Goal: Contribute content

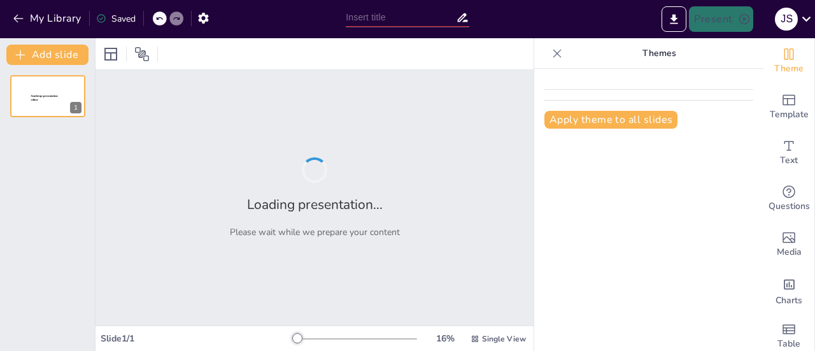
type input "The Interplay of Conflict: World War I and the Russian Revolution"
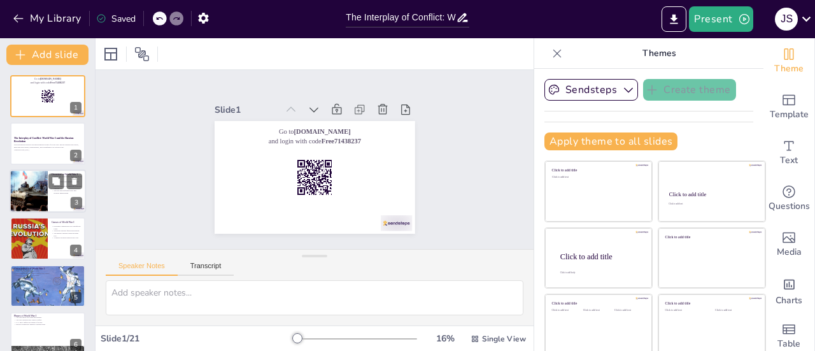
checkbox input "true"
click at [29, 185] on div at bounding box center [28, 190] width 63 height 43
type textarea "The duration of World War I, spanning from [DATE] to [DATE], was significant as…"
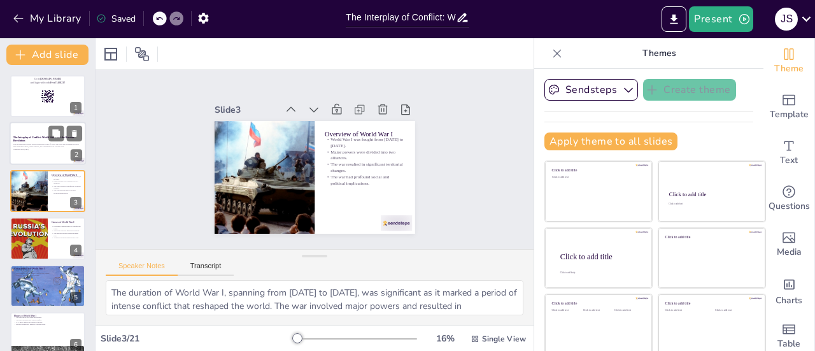
checkbox input "true"
click at [38, 151] on div "This presentation explores the interconnected events of World War I and the Rus…" at bounding box center [47, 147] width 69 height 9
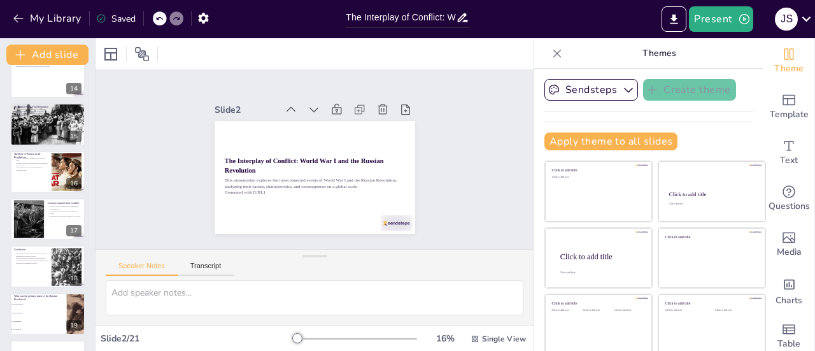
scroll to position [638, 0]
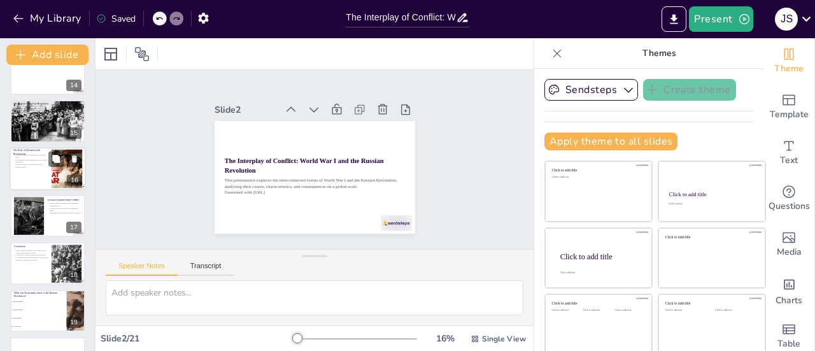
checkbox input "true"
click at [39, 173] on div at bounding box center [48, 168] width 76 height 43
type textarea "Women played a crucial role in contributing to the war effort during World War …"
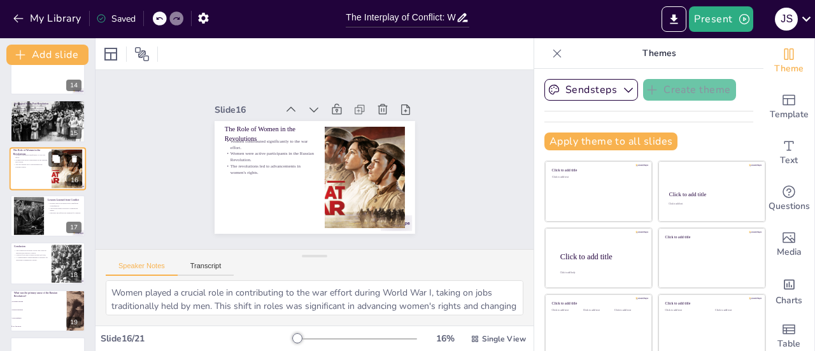
scroll to position [598, 0]
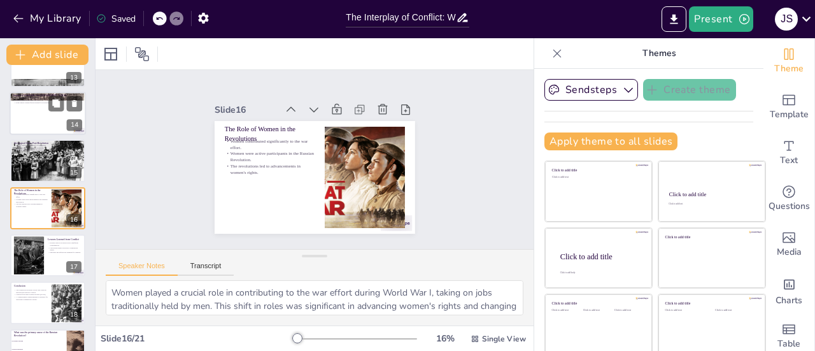
checkbox input "true"
click at [36, 125] on div at bounding box center [48, 113] width 76 height 43
type textarea "The military defeats suffered by Russia during World War I weakened morale amon…"
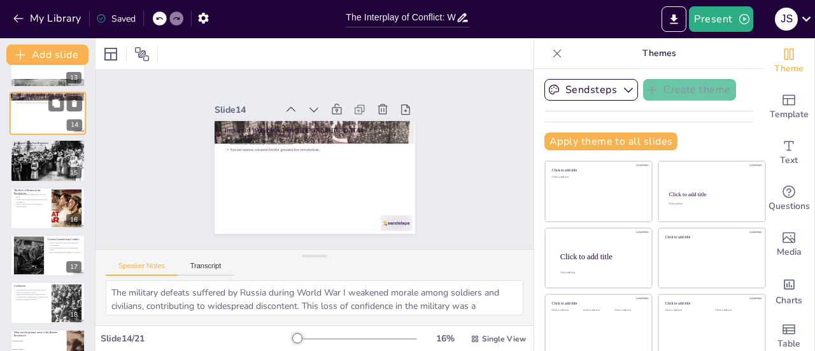
scroll to position [504, 0]
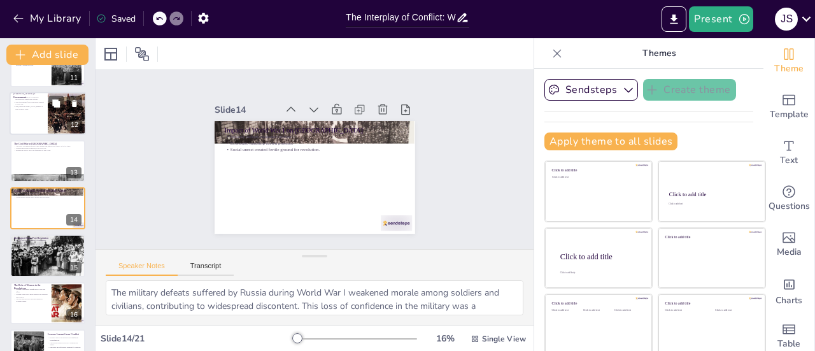
checkbox input "true"
click at [39, 106] on p "The [GEOGRAPHIC_DATA] marked a new political order." at bounding box center [28, 108] width 31 height 4
type textarea "[PERSON_NAME]'s government implemented significant reforms aimed at addressing …"
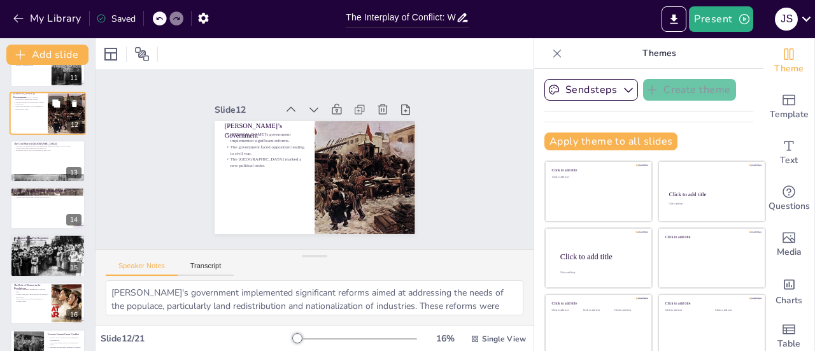
scroll to position [409, 0]
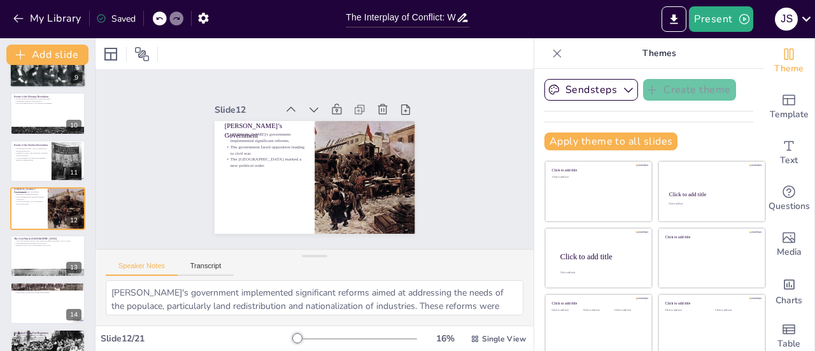
checkbox input "true"
click at [42, 85] on div at bounding box center [48, 67] width 76 height 52
type textarea "Political repression under the Tsar's regime created a climate of fear and diss…"
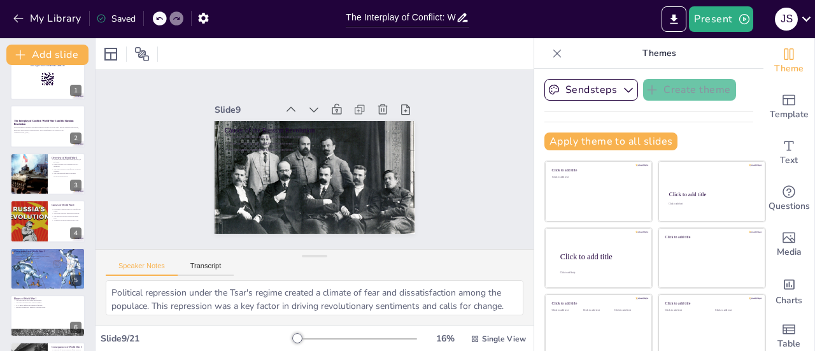
scroll to position [18, 0]
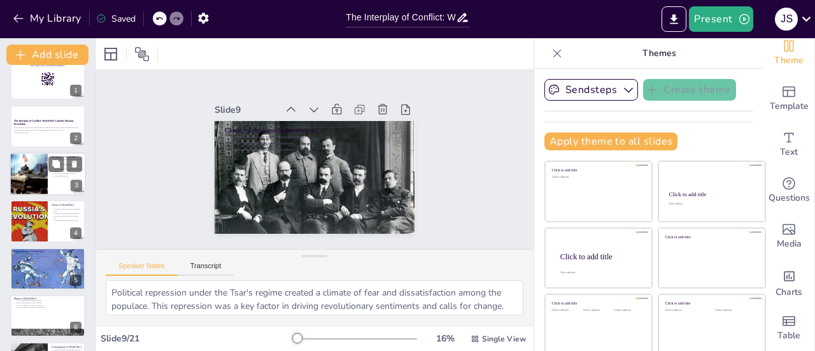
checkbox input "true"
click at [50, 174] on div at bounding box center [48, 173] width 76 height 43
type textarea "The duration of World War I, spanning from [DATE] to [DATE], was significant as…"
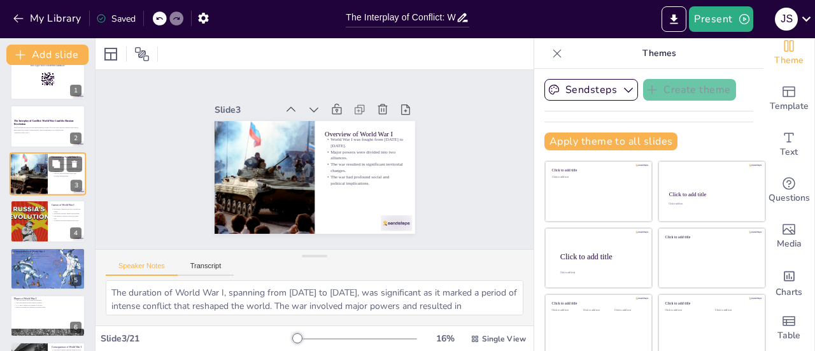
scroll to position [0, 0]
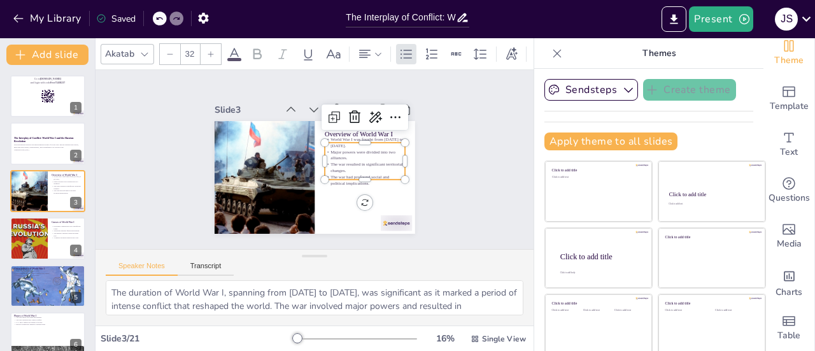
click at [333, 155] on p "Major powers were divided into two alliances." at bounding box center [365, 155] width 80 height 13
click at [330, 180] on div at bounding box center [365, 185] width 80 height 10
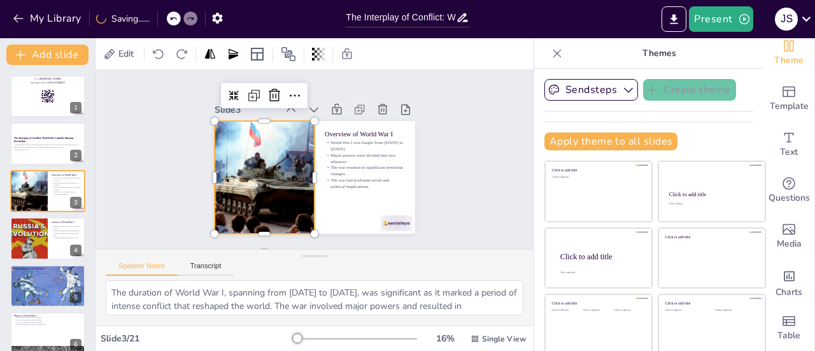
click at [265, 150] on div at bounding box center [264, 177] width 164 height 113
checkbox input "true"
click at [72, 141] on button at bounding box center [74, 133] width 15 height 15
type textarea "Economic competition among industrial powers drove nations to seek new markets …"
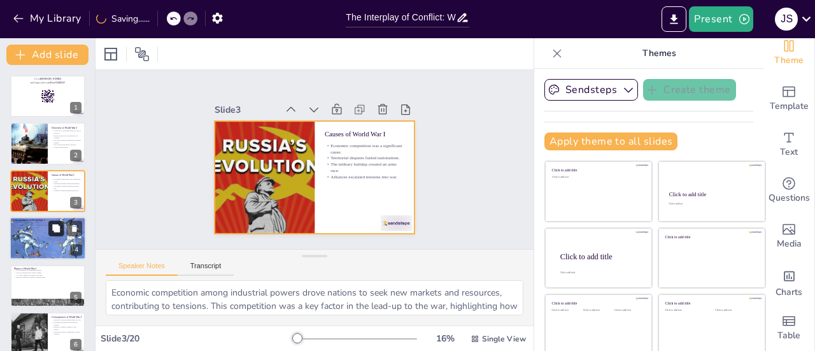
checkbox input "true"
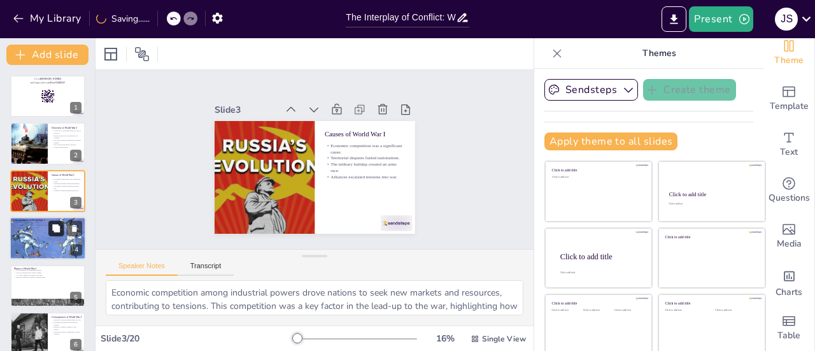
click at [56, 235] on button at bounding box center [55, 228] width 15 height 15
type textarea "Trench warfare was a defining characteristic of World War I, leading to a bruta…"
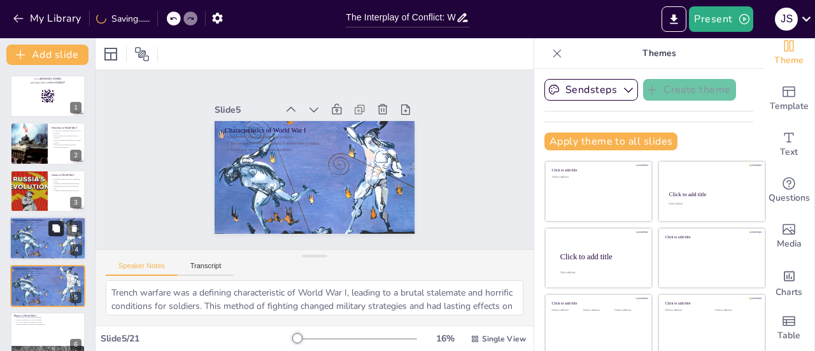
scroll to position [78, 0]
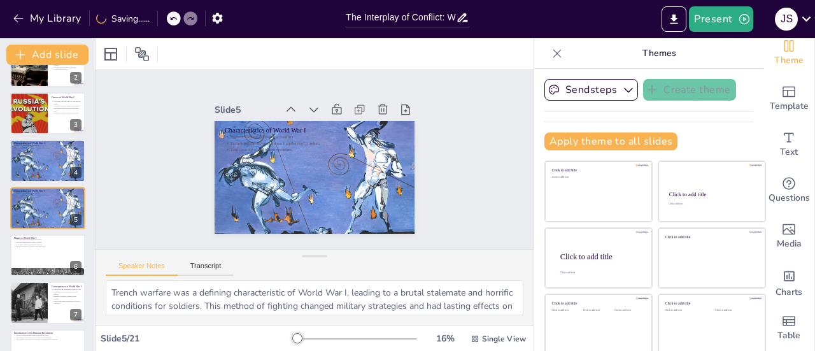
checkbox input "true"
click at [34, 267] on div at bounding box center [48, 255] width 76 height 43
type textarea "The initial movements of World War I involved rapid advances and retreats, sett…"
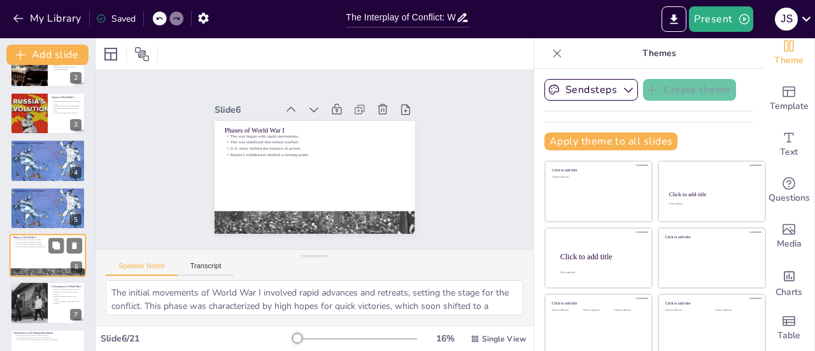
scroll to position [125, 0]
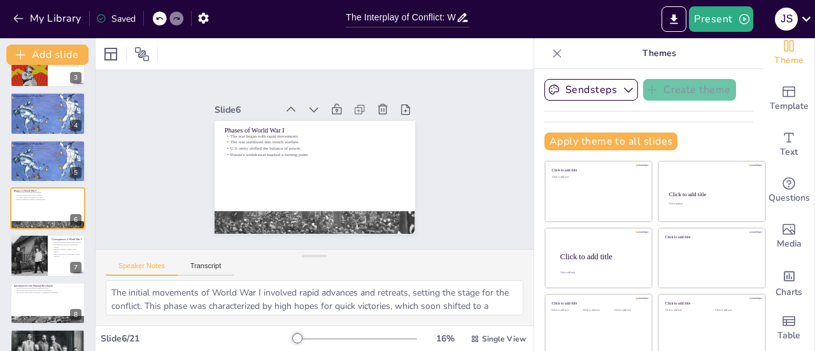
checkbox input "true"
